Goal: Contribute content

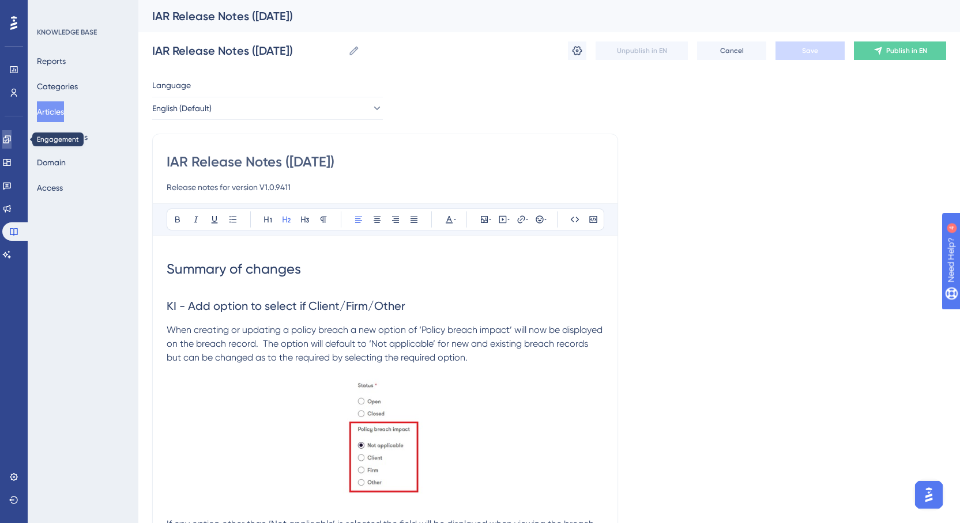
click at [10, 139] on icon at bounding box center [6, 138] width 7 height 7
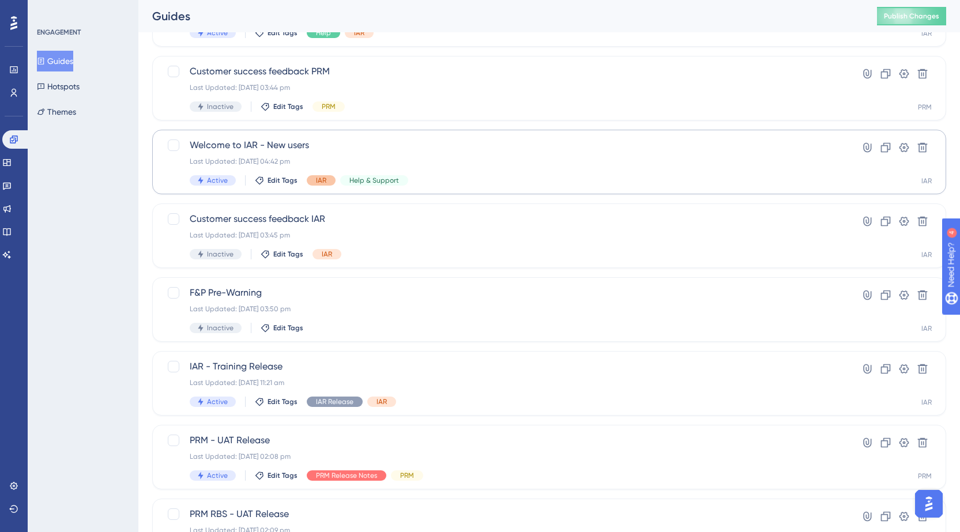
scroll to position [288, 0]
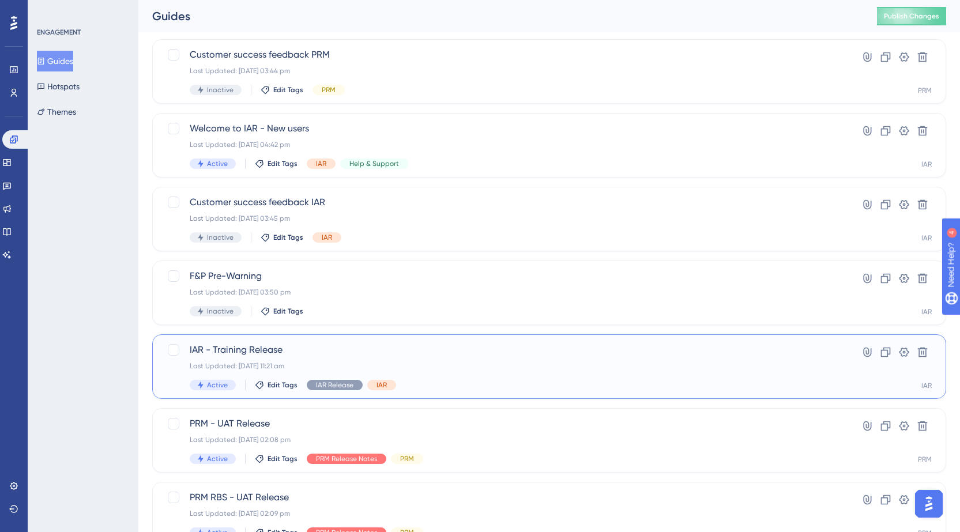
click at [328, 354] on span "IAR - Training Release" at bounding box center [503, 350] width 626 height 14
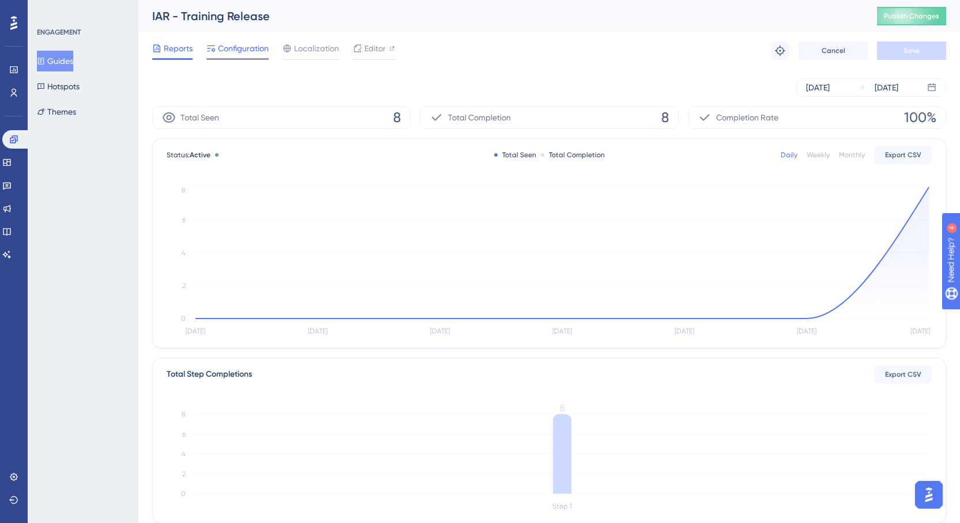
click at [231, 48] on span "Configuration" at bounding box center [243, 48] width 51 height 14
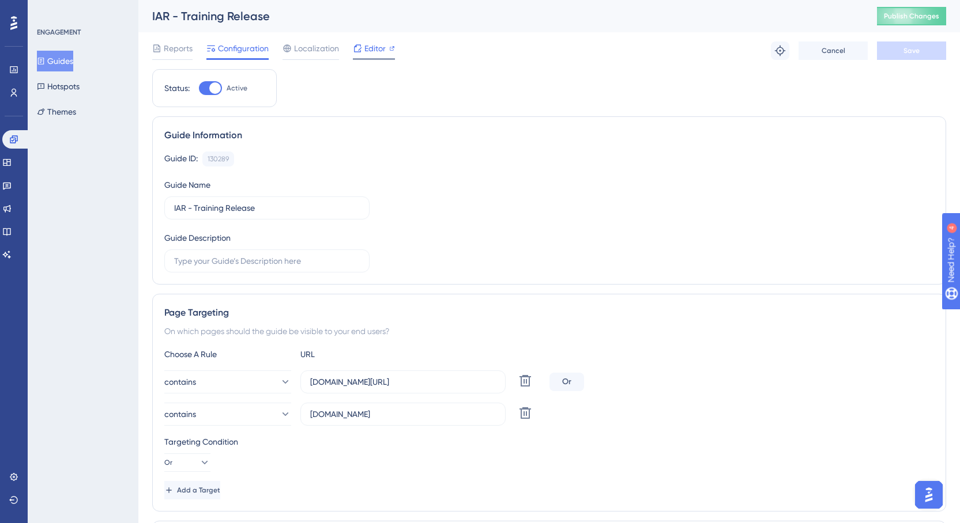
click at [375, 49] on span "Editor" at bounding box center [374, 48] width 21 height 14
click at [9, 235] on icon at bounding box center [6, 231] width 9 height 9
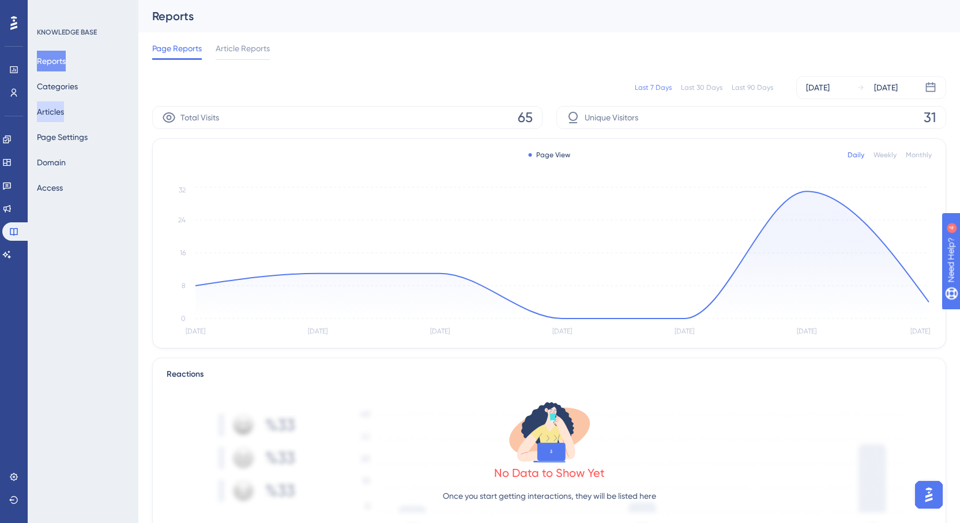
click at [64, 103] on button "Articles" at bounding box center [50, 111] width 27 height 21
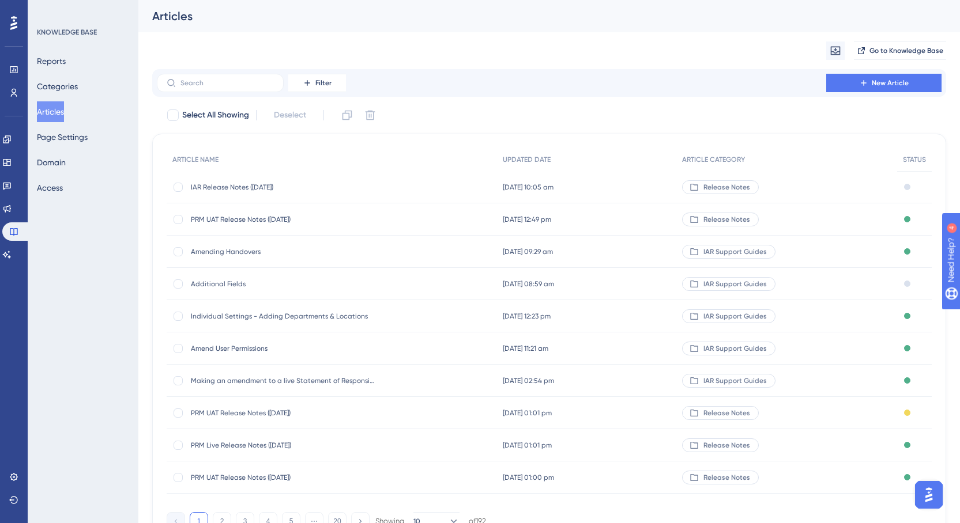
click at [258, 187] on span "IAR Release Notes ([DATE])" at bounding box center [283, 187] width 184 height 9
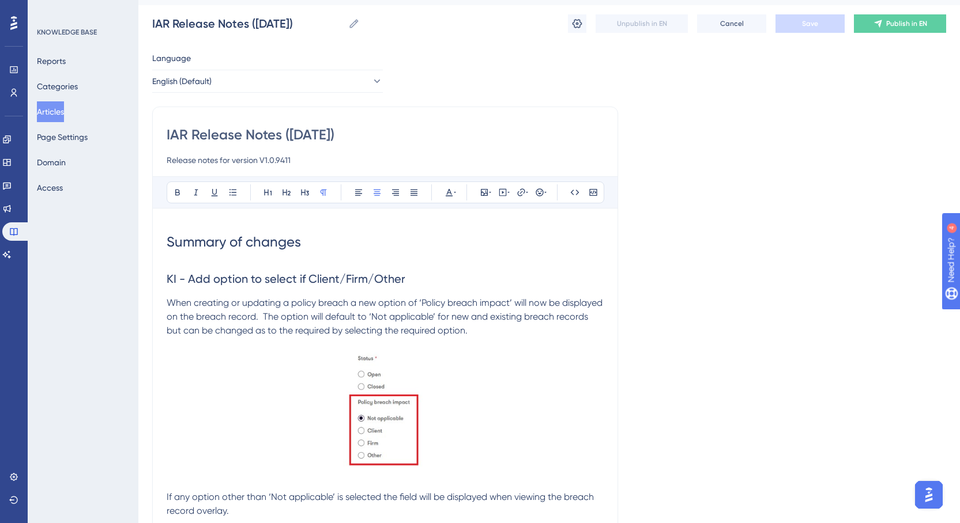
scroll to position [20, 0]
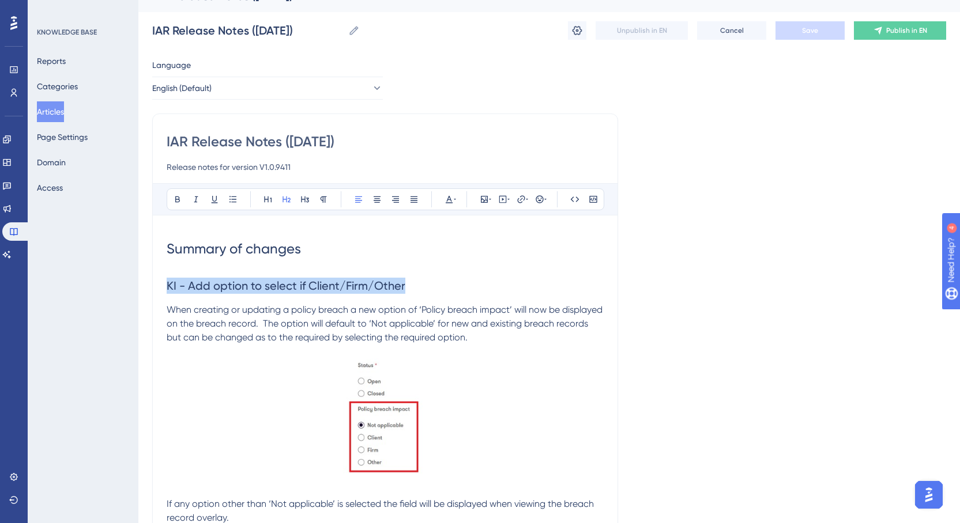
drag, startPoint x: 404, startPoint y: 291, endPoint x: 167, endPoint y: 290, distance: 237.5
click at [167, 290] on h2 "KI - Add option to select if Client/Firm/Other" at bounding box center [385, 286] width 437 height 35
copy span "KI - Add option to select if Client/Firm/Other"
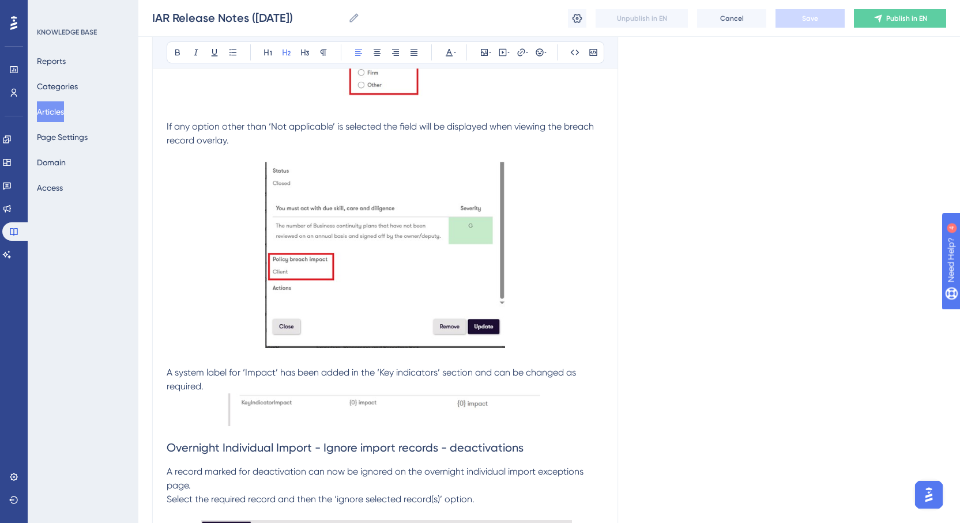
scroll to position [481, 0]
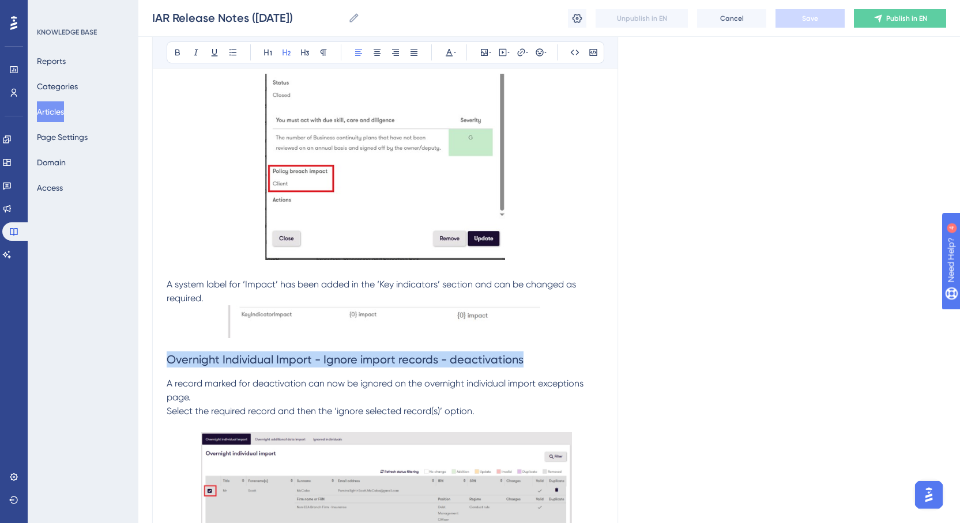
drag, startPoint x: 525, startPoint y: 364, endPoint x: 170, endPoint y: 361, distance: 355.0
click at [170, 361] on h2 "Overnight Individual Import - Ignore import records - deactivations" at bounding box center [385, 359] width 437 height 35
copy span "Overnight Individual Import - Ignore import records - deactivations"
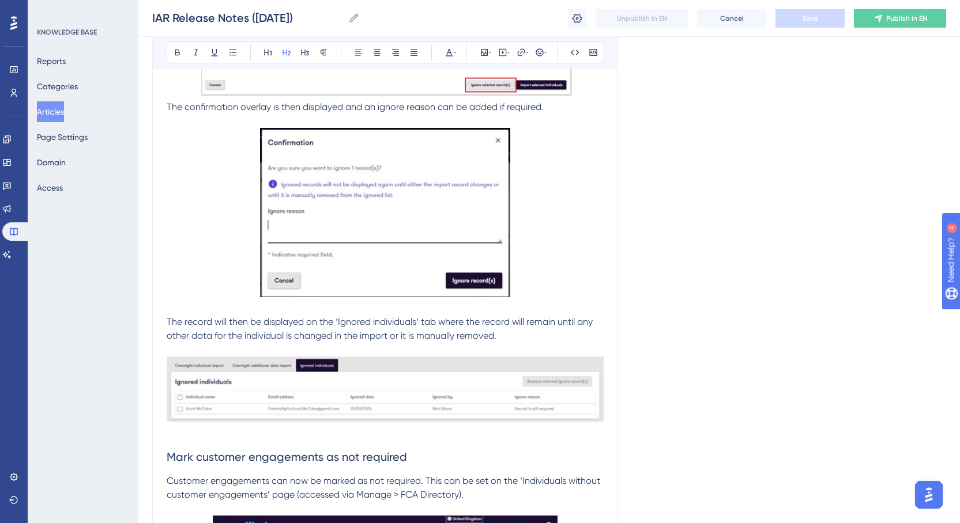
scroll to position [1115, 0]
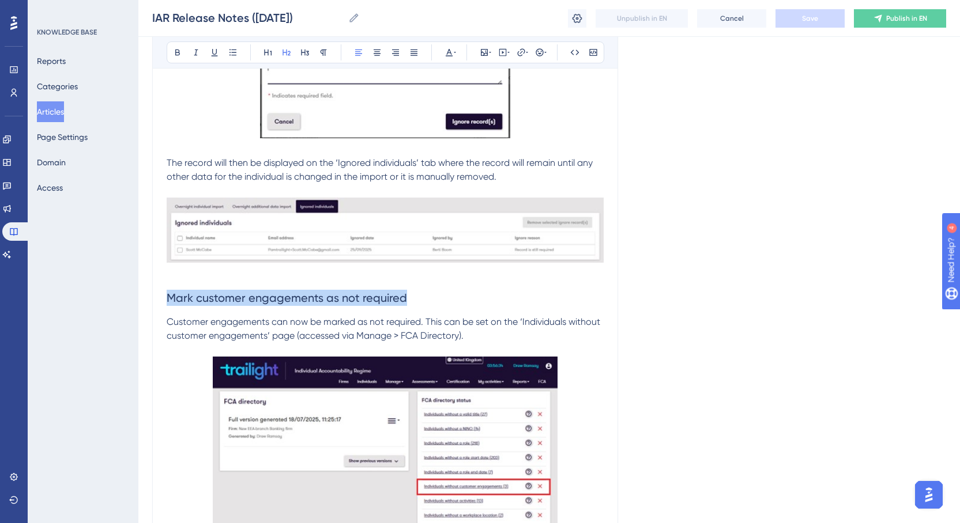
drag, startPoint x: 405, startPoint y: 298, endPoint x: 162, endPoint y: 314, distance: 243.2
click at [162, 314] on div "IAR Release Notes ([DATE]) Release notes for version V1.0.9411 Bold Italic Unde…" at bounding box center [385, 116] width 466 height 2205
copy span "Mark customer engagements as not required"
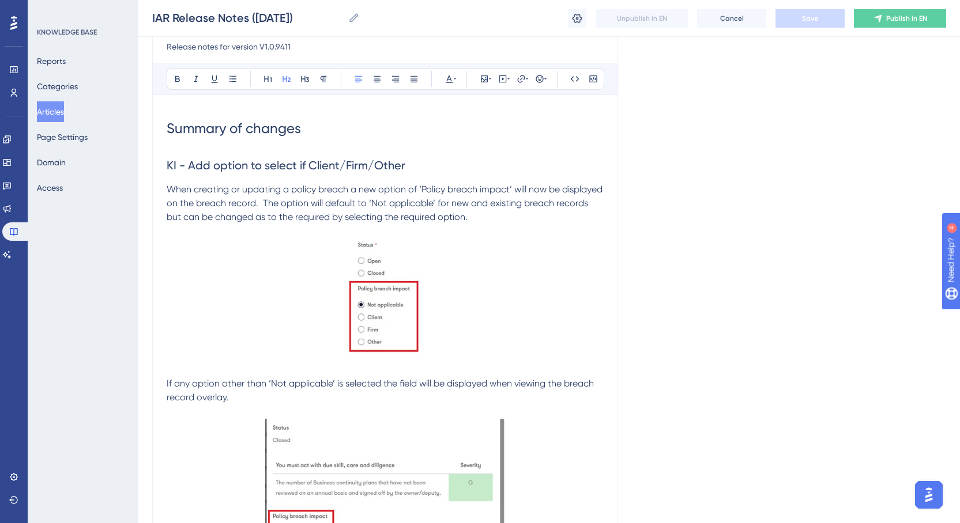
scroll to position [135, 0]
click at [175, 163] on span "KI - Add option to select if Client/Firm/Other" at bounding box center [286, 166] width 239 height 14
click at [172, 166] on span "KI - Add option to select if Client/Firm/Other" at bounding box center [286, 166] width 239 height 14
click at [191, 163] on span "Key I - Add option to select if Client/Firm/Other" at bounding box center [294, 166] width 254 height 14
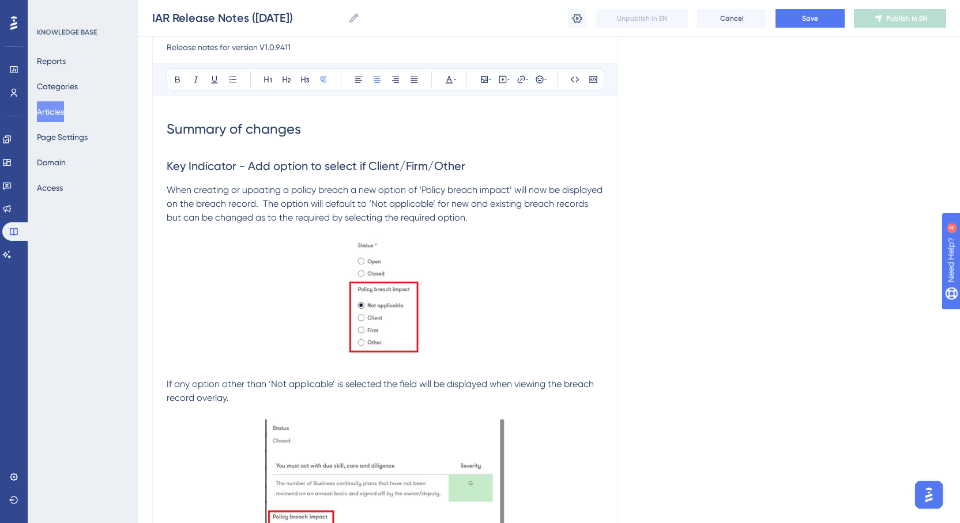
click at [504, 267] on p at bounding box center [385, 301] width 437 height 125
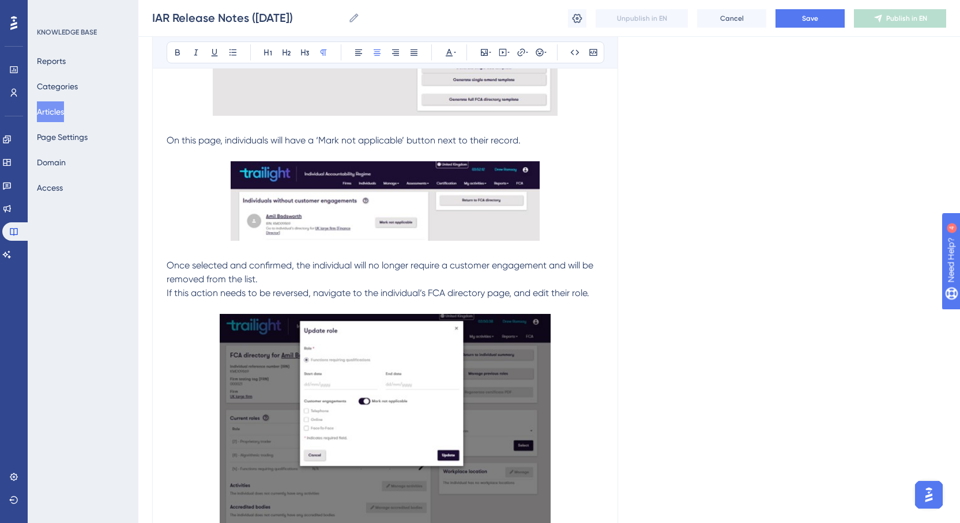
scroll to position [1807, 0]
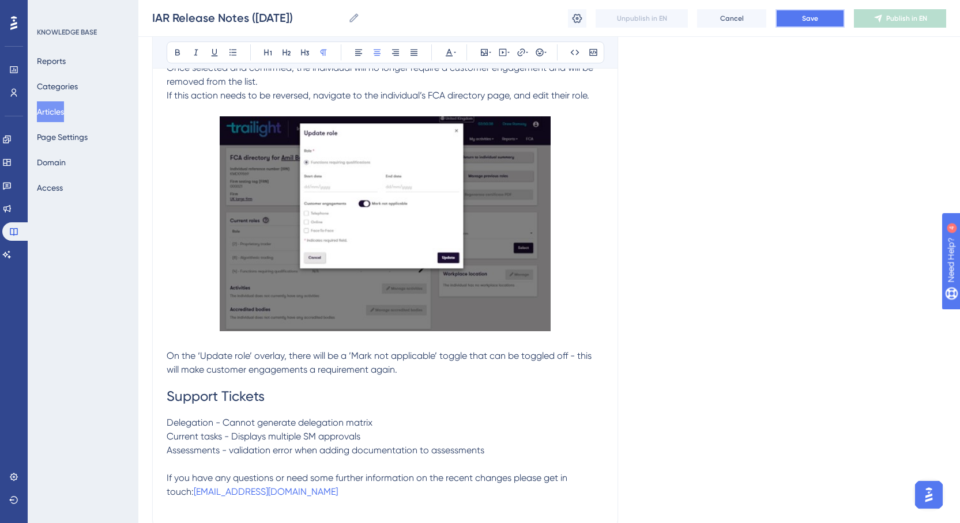
click at [797, 22] on button "Save" at bounding box center [809, 18] width 69 height 18
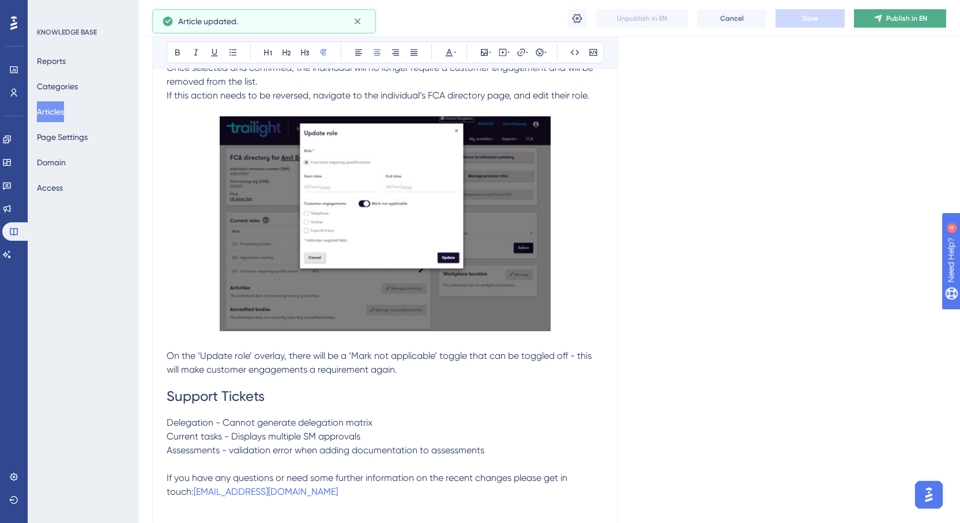
click at [885, 22] on button "Publish in EN" at bounding box center [900, 18] width 92 height 18
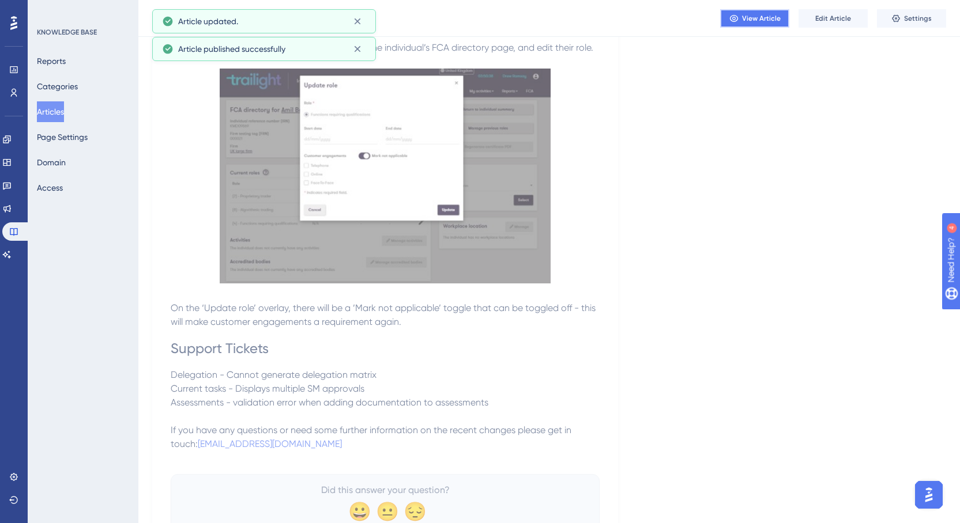
click at [771, 20] on span "View Article" at bounding box center [761, 18] width 39 height 9
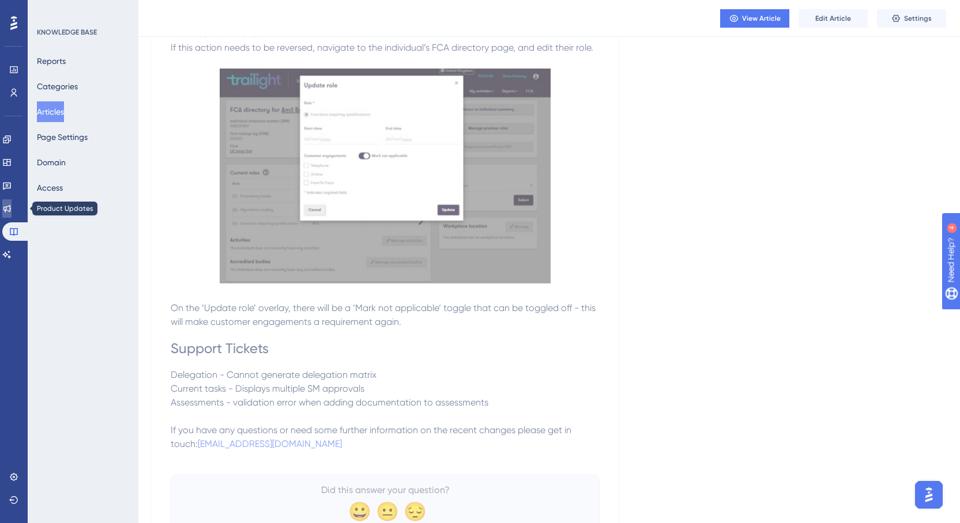
click at [12, 205] on icon at bounding box center [6, 208] width 9 height 9
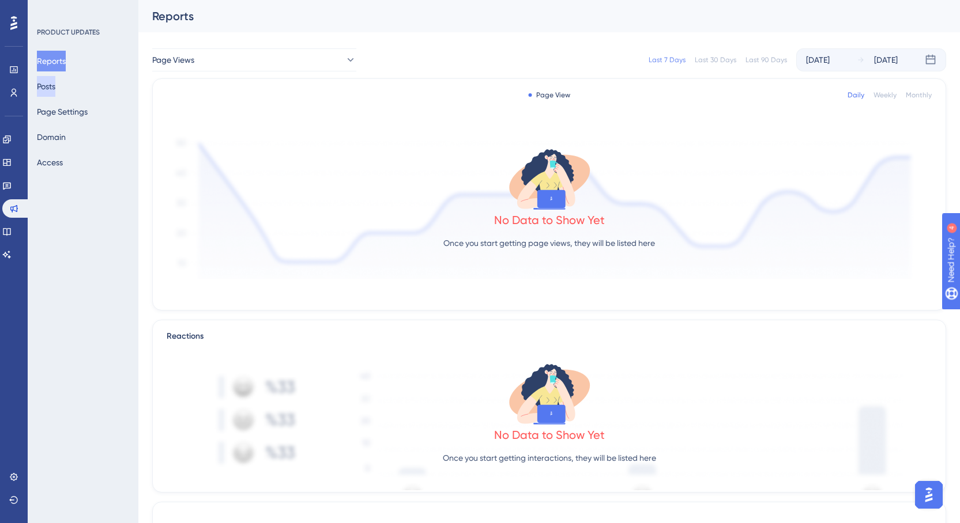
click at [54, 92] on button "Posts" at bounding box center [46, 86] width 18 height 21
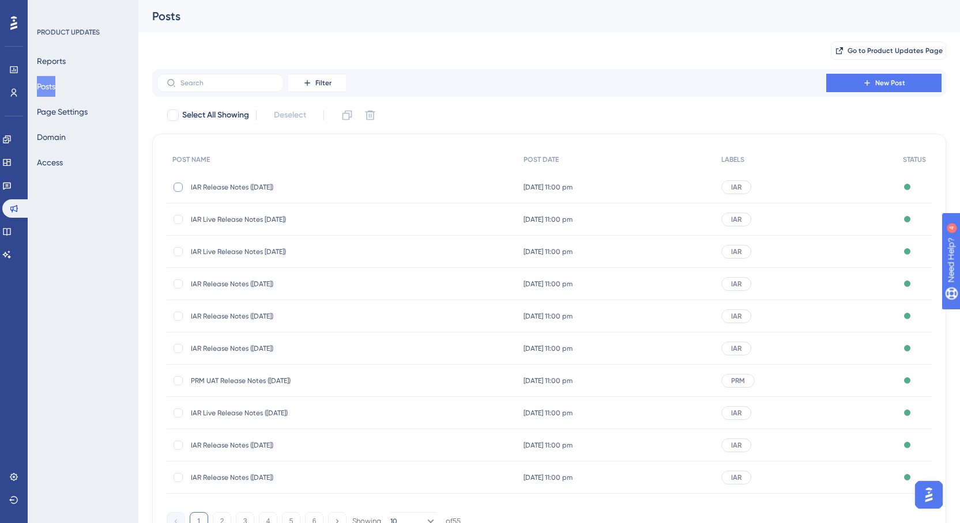
click at [179, 189] on div at bounding box center [177, 187] width 9 height 9
checkbox input "true"
click at [350, 112] on icon at bounding box center [347, 116] width 12 height 12
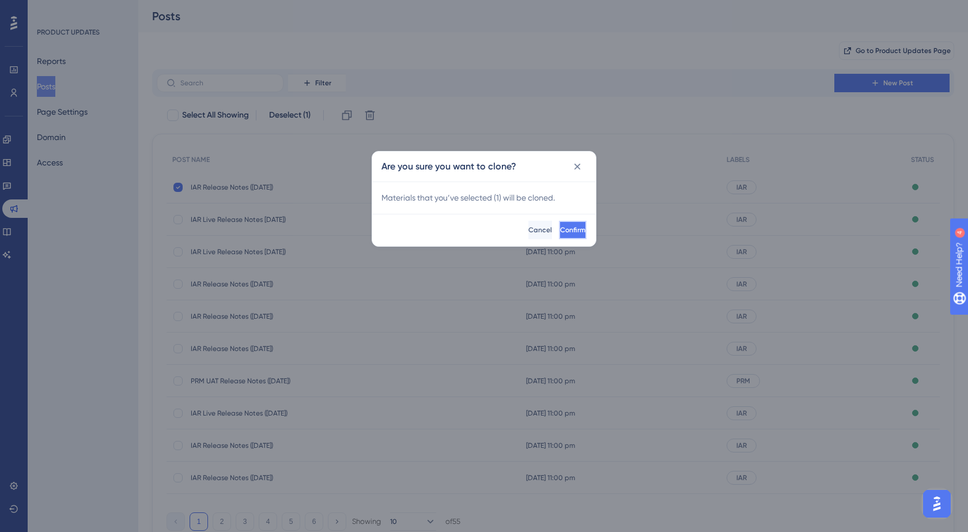
click at [560, 232] on span "Confirm" at bounding box center [572, 229] width 25 height 9
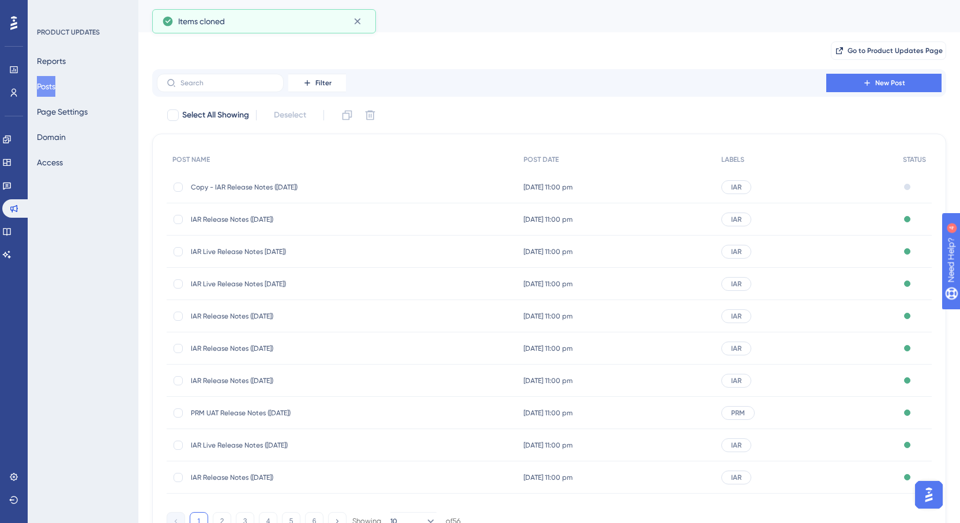
click at [263, 187] on span "Copy - IAR Release Notes ([DATE])" at bounding box center [283, 187] width 184 height 9
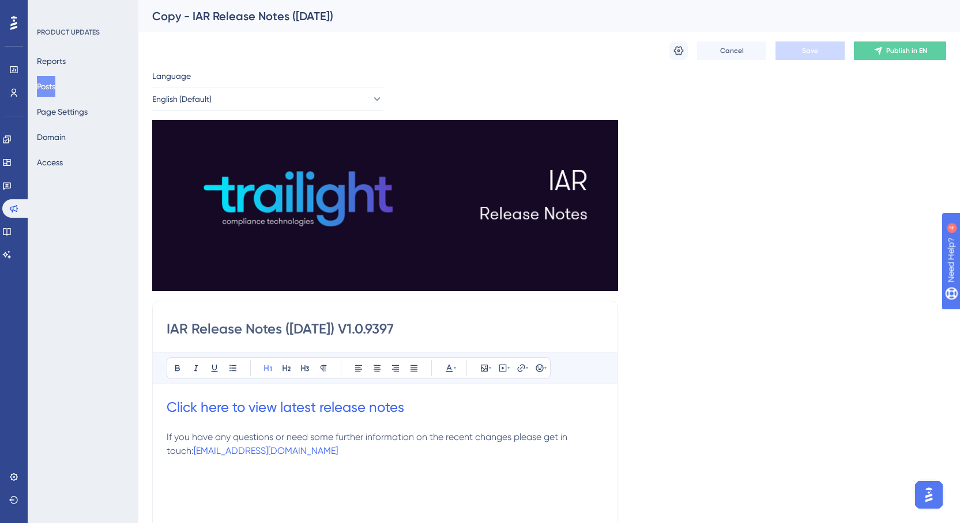
click at [428, 329] on input "IAR Release Notes ([DATE]) V1.0.9397" at bounding box center [385, 329] width 437 height 18
click at [327, 321] on input "IAR Release Notes ([DATE]) V1.0.9411" at bounding box center [385, 329] width 437 height 18
click at [303, 326] on input "IAR Release Notes ([DATE]) V1.0.9411" at bounding box center [385, 329] width 437 height 18
type input "IAR Release Notes ([DATE]) V1.0.9411"
click at [410, 403] on h1 "Click here to view latest release notes" at bounding box center [385, 407] width 437 height 18
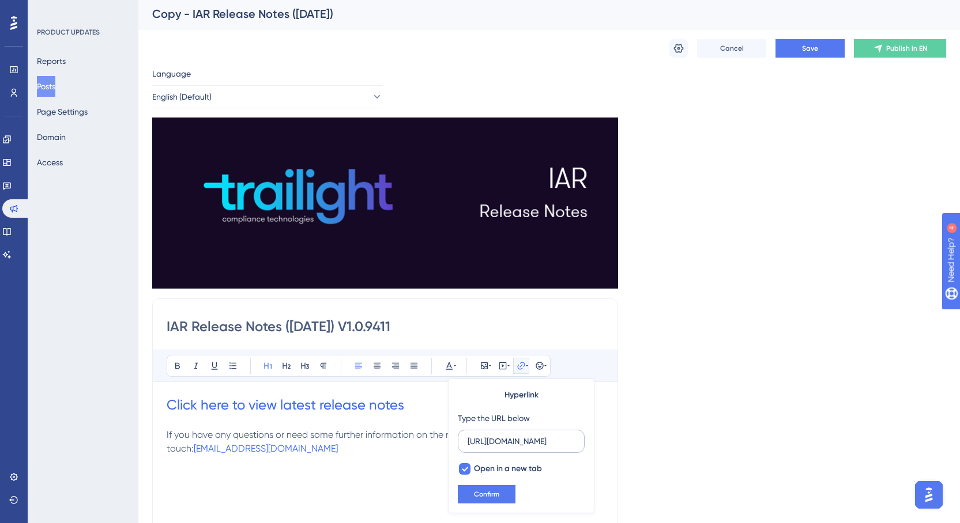
drag, startPoint x: 575, startPoint y: 440, endPoint x: 490, endPoint y: 445, distance: 85.5
click at [490, 445] on label "[URL][DOMAIN_NAME]" at bounding box center [521, 441] width 127 height 23
click at [490, 445] on input "[URL][DOMAIN_NAME]" at bounding box center [520, 441] width 107 height 13
drag, startPoint x: 573, startPoint y: 441, endPoint x: 437, endPoint y: 455, distance: 136.7
click at [437, 455] on div "Bold Italic Underline Bullet Point Heading 1 Heading 2 Heading 3 Normal Align L…" at bounding box center [385, 500] width 437 height 300
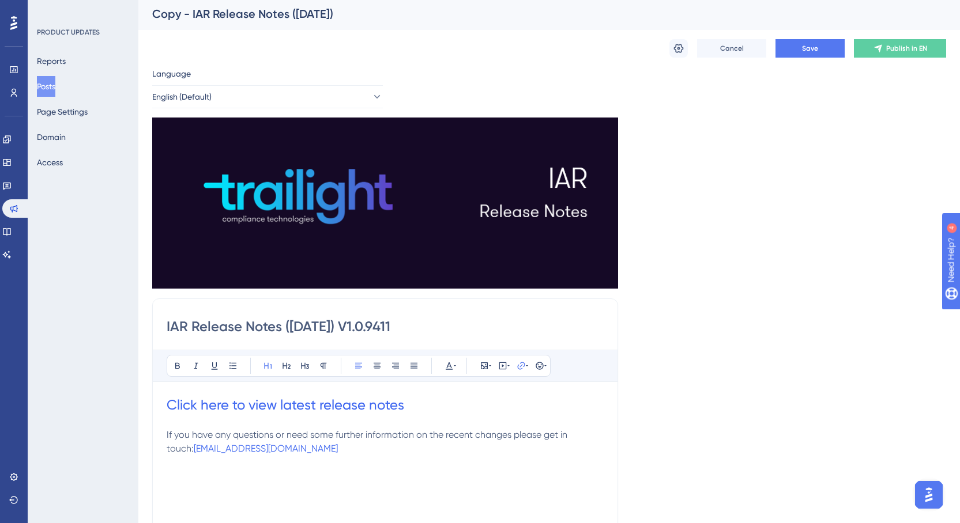
click at [467, 402] on h1 "Click here to view latest release notes" at bounding box center [385, 405] width 437 height 18
drag, startPoint x: 573, startPoint y: 441, endPoint x: 454, endPoint y: 448, distance: 119.5
click at [454, 448] on div "Hyperlink Type the URL below [URL][DOMAIN_NAME] Open in a new tab Confirm" at bounding box center [521, 446] width 146 height 135
type input "[URL][DOMAIN_NAME]"
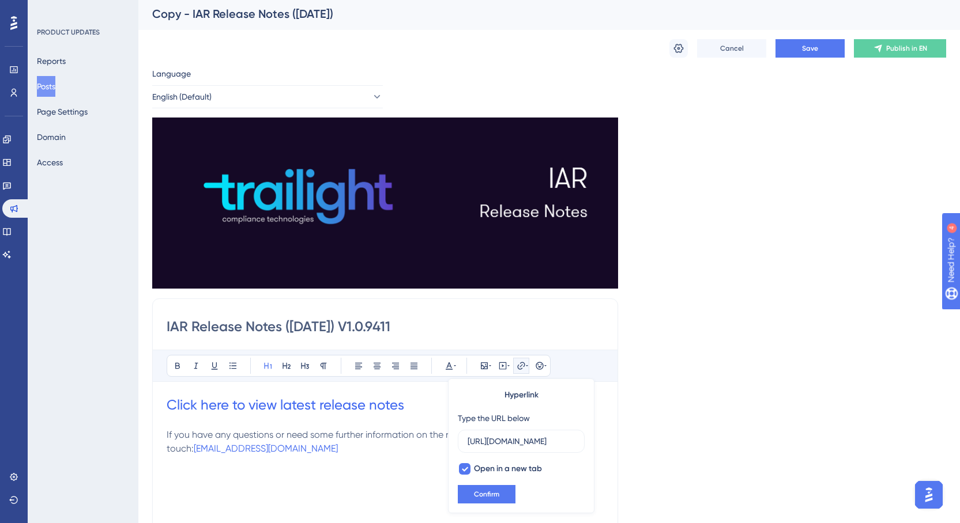
scroll to position [0, 0]
click at [378, 467] on h1 at bounding box center [385, 474] width 437 height 37
click at [680, 47] on icon at bounding box center [679, 49] width 12 height 12
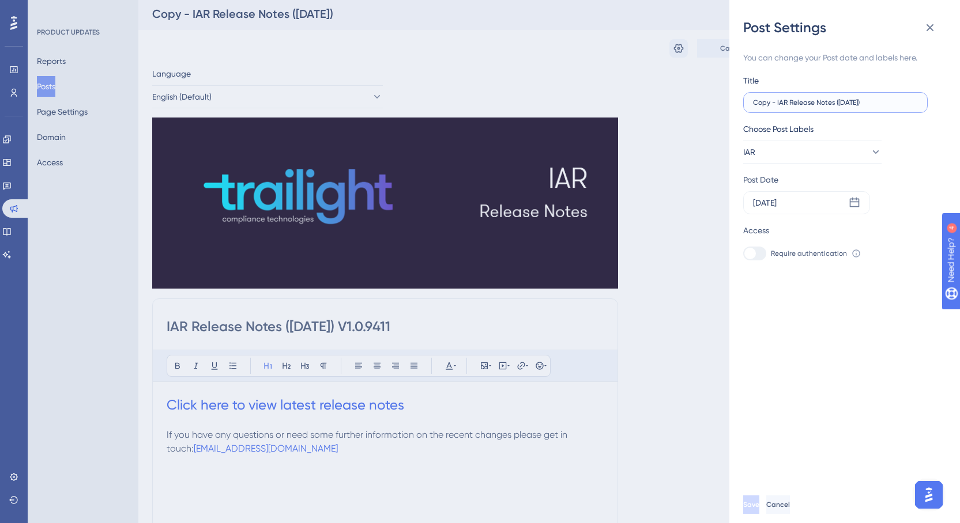
drag, startPoint x: 776, startPoint y: 104, endPoint x: 726, endPoint y: 112, distance: 51.4
click at [726, 112] on div "Post Settings You can change your Post date and labels here. Title Copy - IAR R…" at bounding box center [480, 261] width 960 height 523
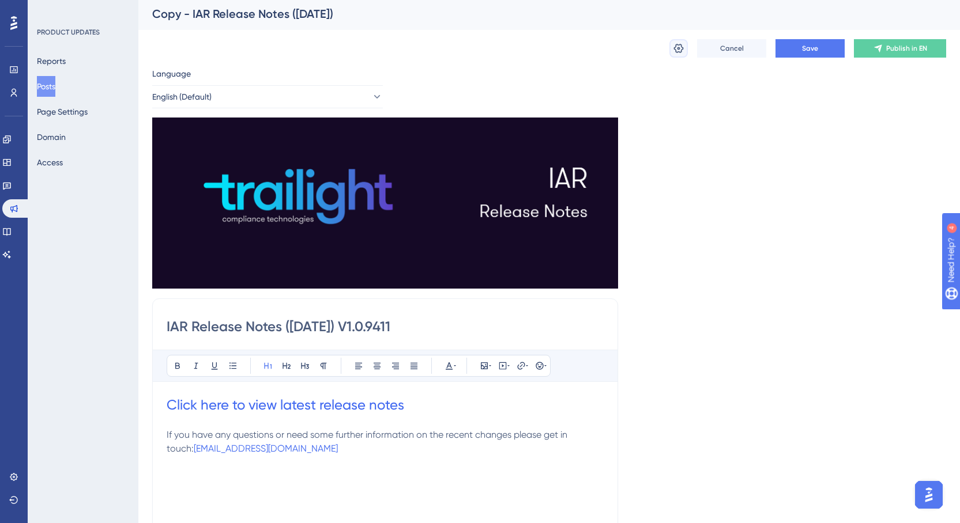
click at [678, 47] on icon at bounding box center [679, 49] width 12 height 12
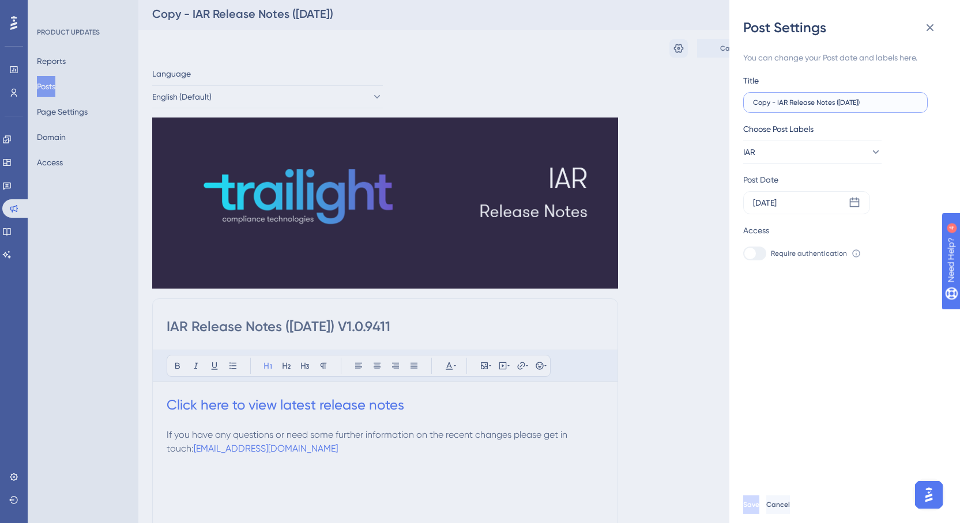
drag, startPoint x: 776, startPoint y: 102, endPoint x: 735, endPoint y: 104, distance: 40.4
click at [735, 104] on div "Post Settings You can change your Post date and labels here. Title Copy - IAR R…" at bounding box center [844, 261] width 231 height 523
click at [820, 99] on input "IAR Release Notes ([DATE])" at bounding box center [835, 103] width 165 height 8
click at [832, 100] on input "IAR Release Notes ([DATE])" at bounding box center [835, 103] width 165 height 8
type input "IAR Release Notes ([DATE])"
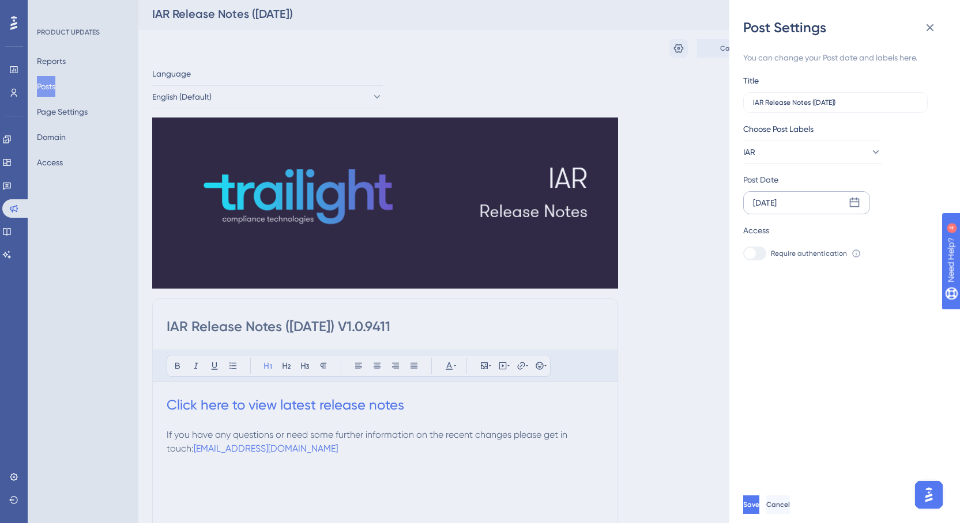
click at [803, 201] on div "[DATE]" at bounding box center [806, 202] width 127 height 23
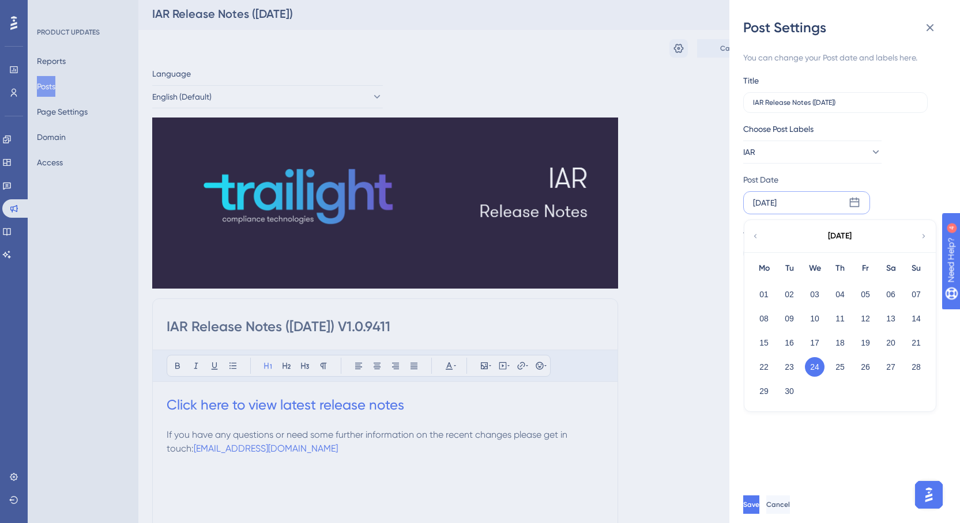
click at [920, 236] on icon at bounding box center [923, 236] width 8 height 10
click at [817, 318] on button "08" at bounding box center [815, 319] width 20 height 20
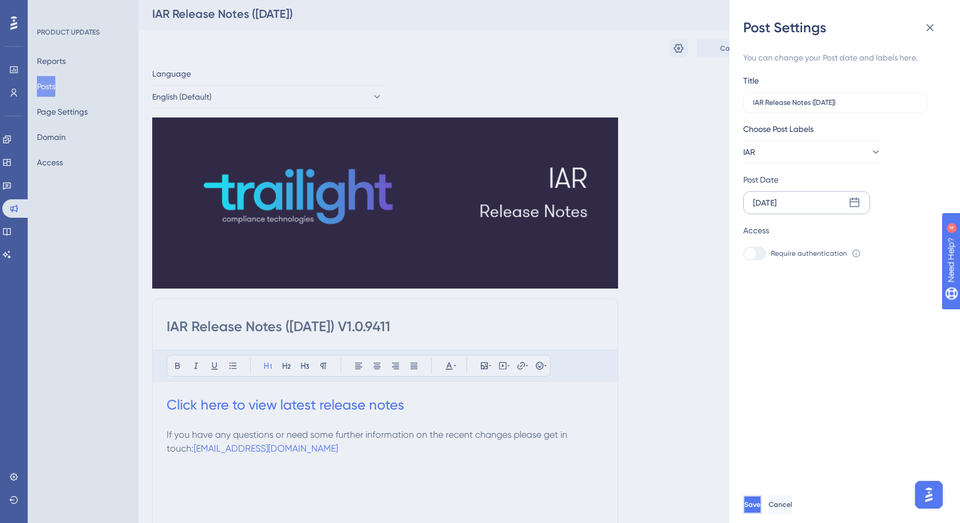
click at [761, 508] on button "Save" at bounding box center [752, 505] width 18 height 18
